Goal: Task Accomplishment & Management: Use online tool/utility

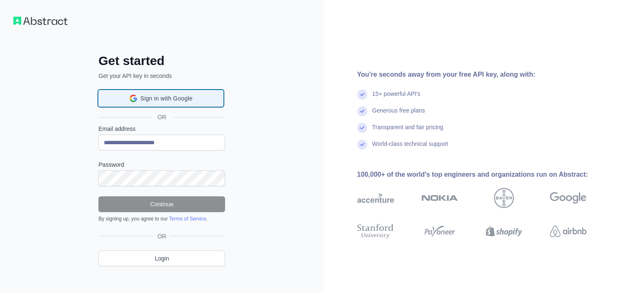
click at [170, 97] on span "Sign in with Google" at bounding box center [166, 98] width 52 height 9
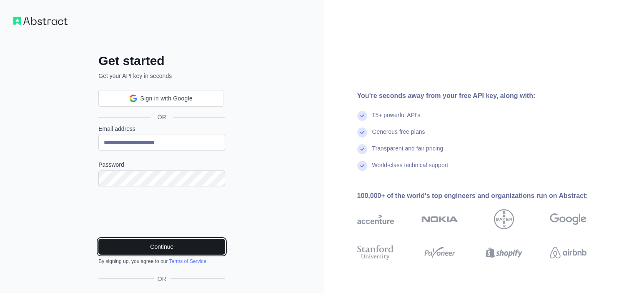
click at [149, 245] on button "Continue" at bounding box center [161, 247] width 127 height 16
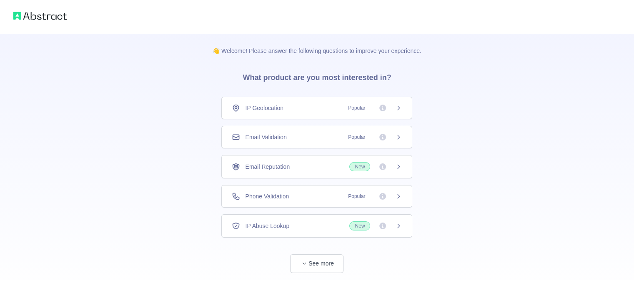
click at [305, 135] on div "Email Validation Popular" at bounding box center [317, 137] width 170 height 8
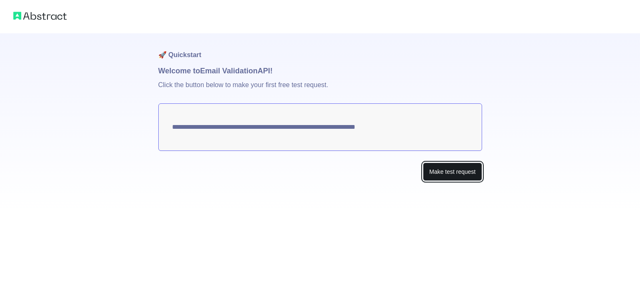
click at [448, 174] on button "Make test request" at bounding box center [452, 172] width 59 height 19
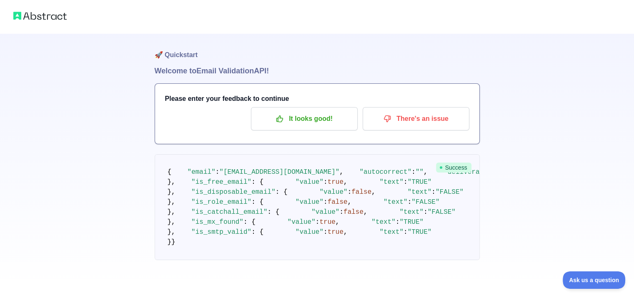
click at [448, 168] on span "Success" at bounding box center [453, 168] width 35 height 10
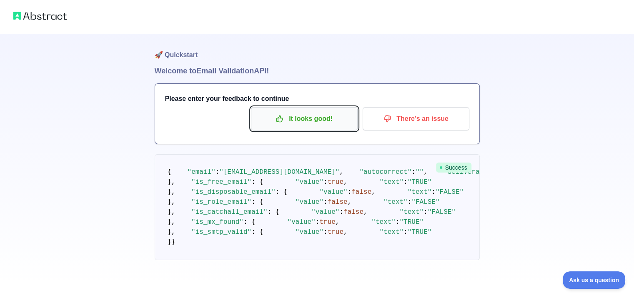
click at [333, 122] on p "It looks good!" at bounding box center [304, 119] width 94 height 14
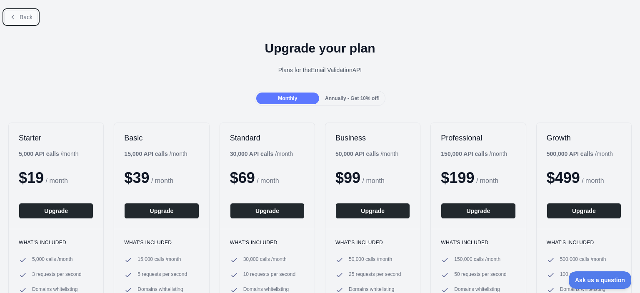
click at [28, 18] on span "Back" at bounding box center [26, 17] width 13 height 7
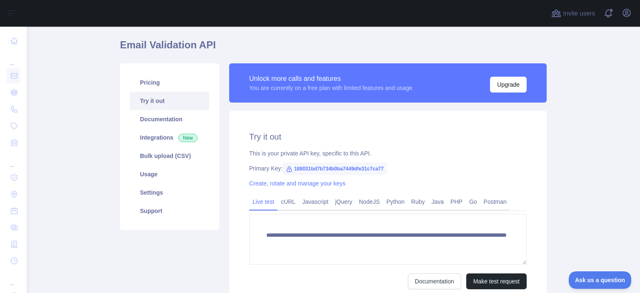
scroll to position [25, 0]
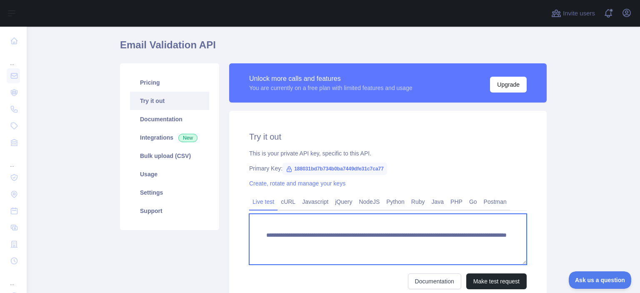
drag, startPoint x: 287, startPoint y: 245, endPoint x: 367, endPoint y: 240, distance: 80.6
click at [367, 240] on textarea "**********" at bounding box center [388, 239] width 278 height 51
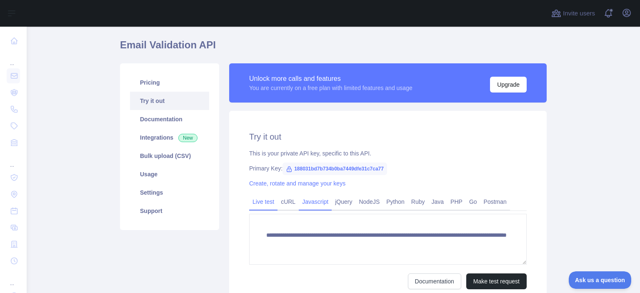
click at [305, 202] on link "Javascript" at bounding box center [315, 201] width 33 height 13
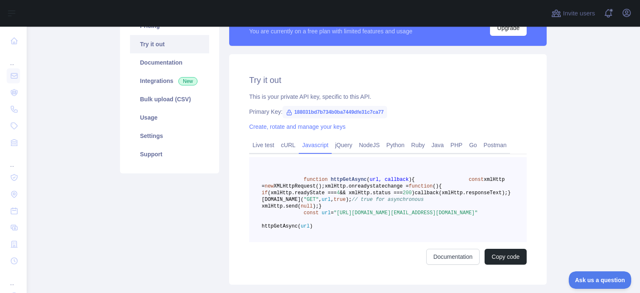
scroll to position [92, 0]
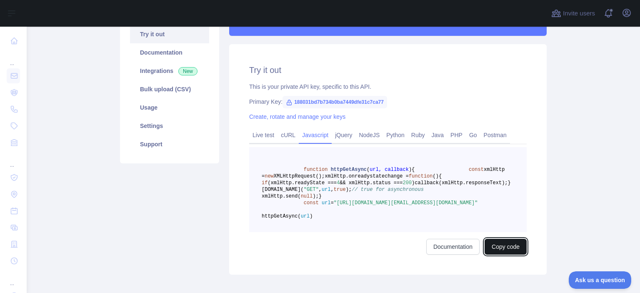
click at [500, 255] on button "Copy code" at bounding box center [506, 247] width 42 height 16
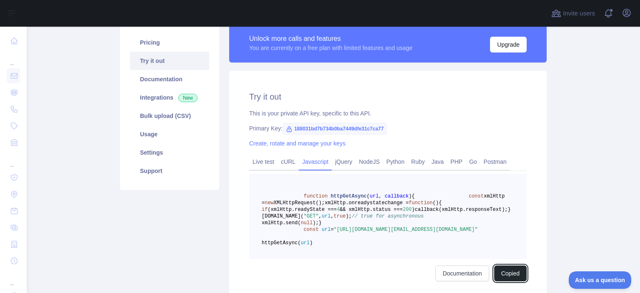
scroll to position [55, 0]
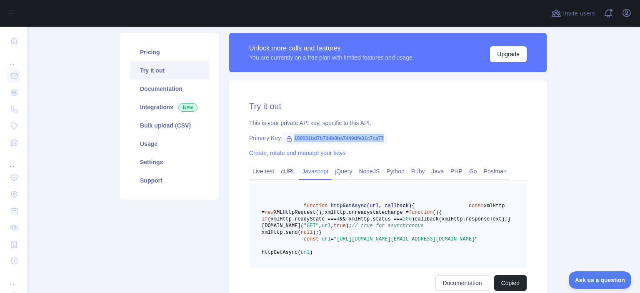
drag, startPoint x: 290, startPoint y: 138, endPoint x: 383, endPoint y: 135, distance: 93.4
click at [383, 135] on div "Primary Key: 188031bd7b734b0ba7449dfe31c7ca77" at bounding box center [388, 138] width 278 height 8
copy span "188031bd7b734b0ba7449dfe31c7ca77"
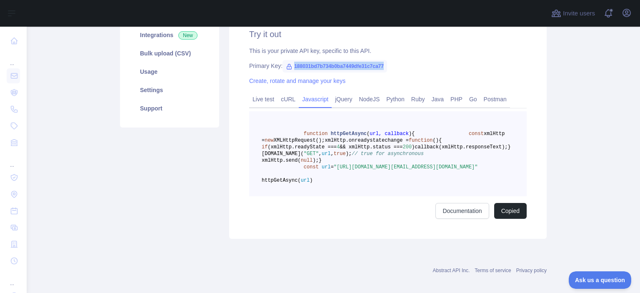
scroll to position [125, 0]
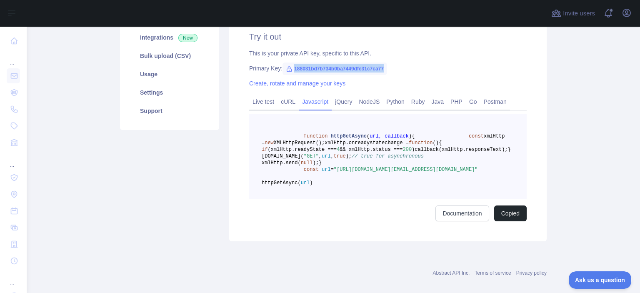
copy span "188031bd7b734b0ba7449dfe31c7ca77"
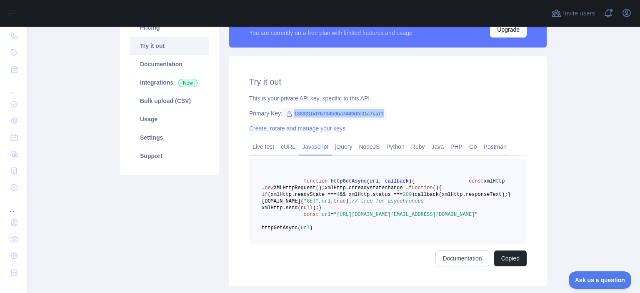
scroll to position [0, 0]
